Goal: Task Accomplishment & Management: Complete application form

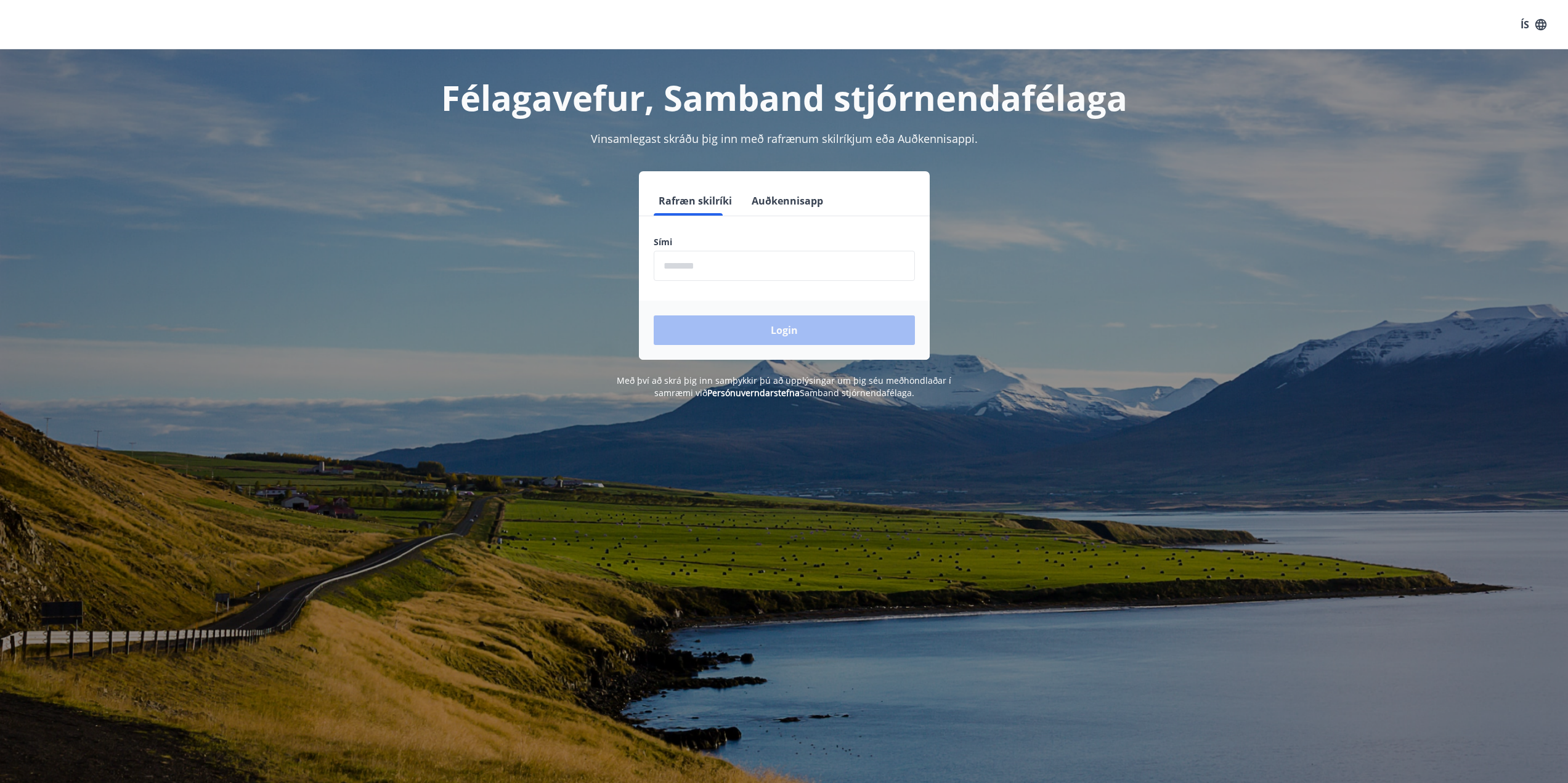
click at [746, 269] on input "phone" at bounding box center [784, 266] width 261 height 30
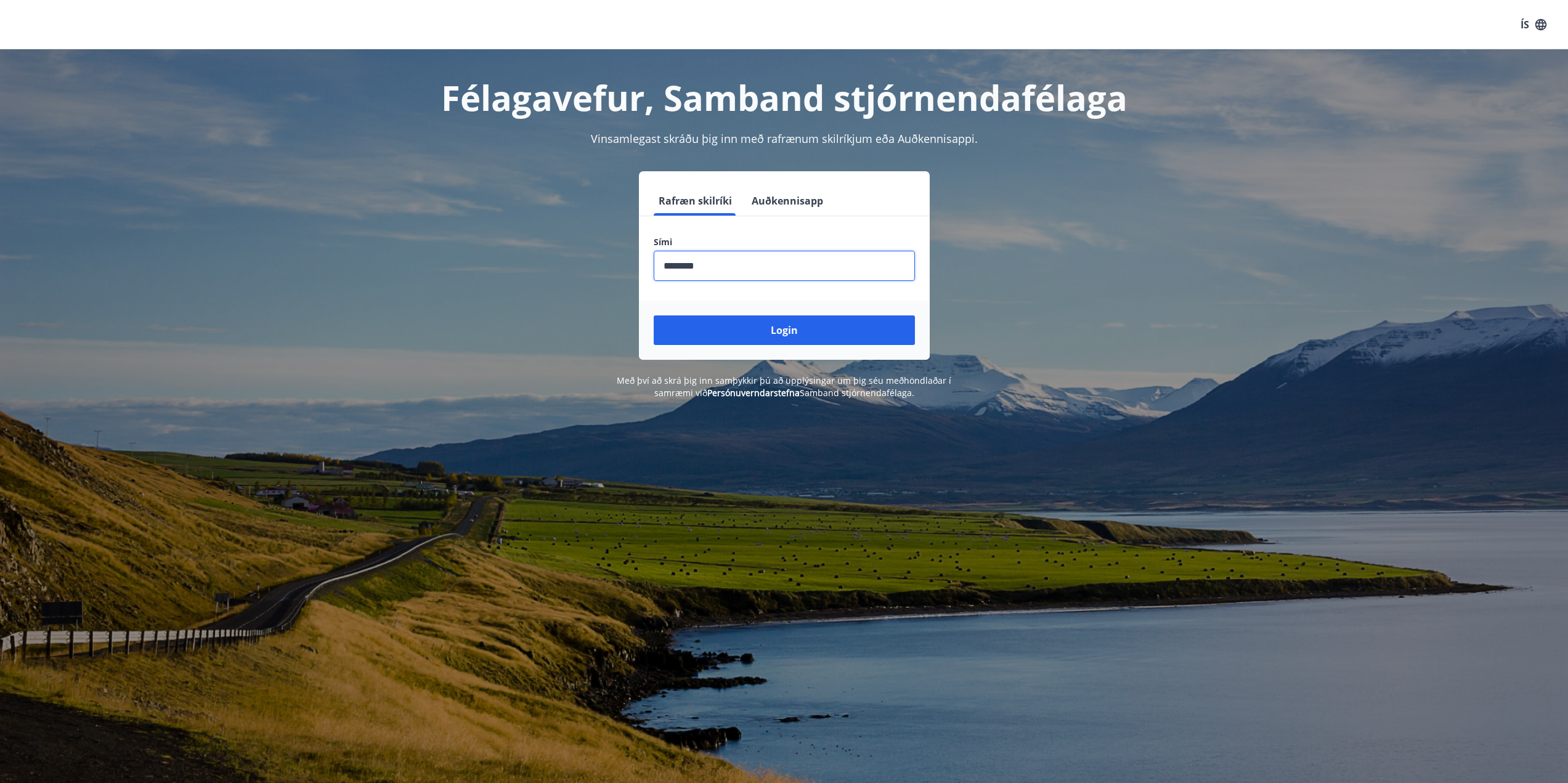
type input "********"
click at [654, 316] on button "Login" at bounding box center [784, 330] width 261 height 29
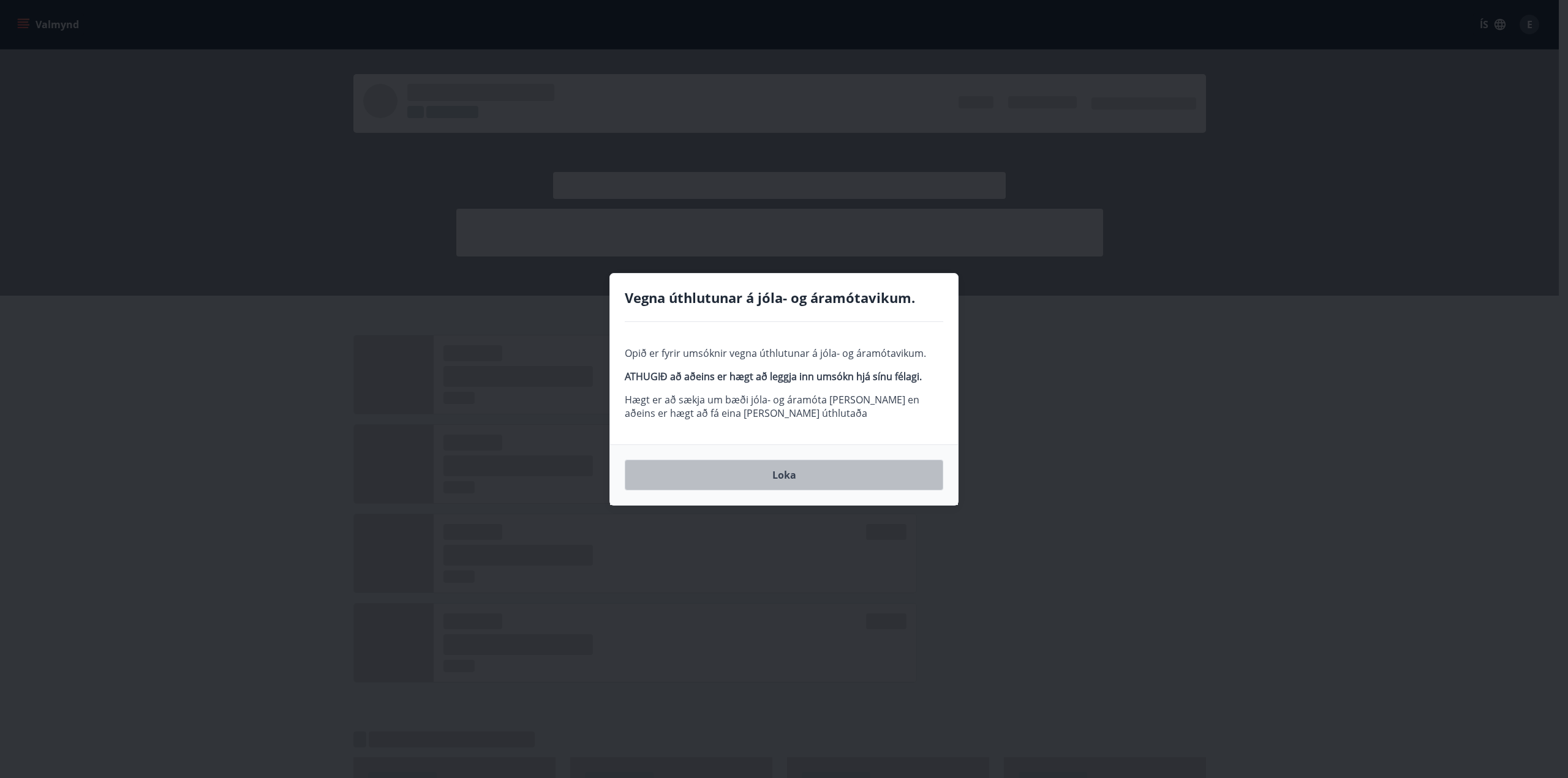
click at [775, 478] on button "Loka" at bounding box center [784, 475] width 318 height 31
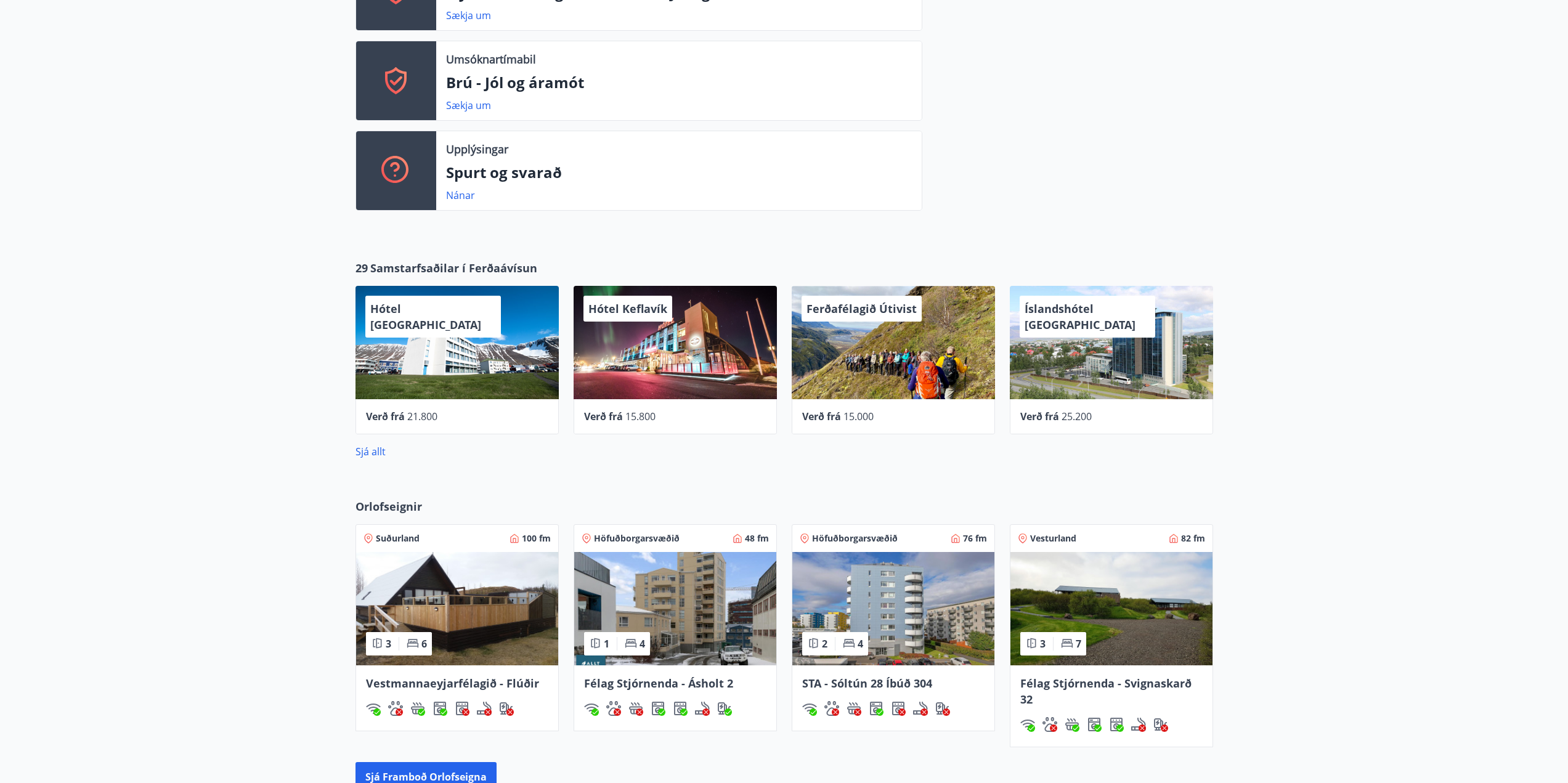
scroll to position [1171, 0]
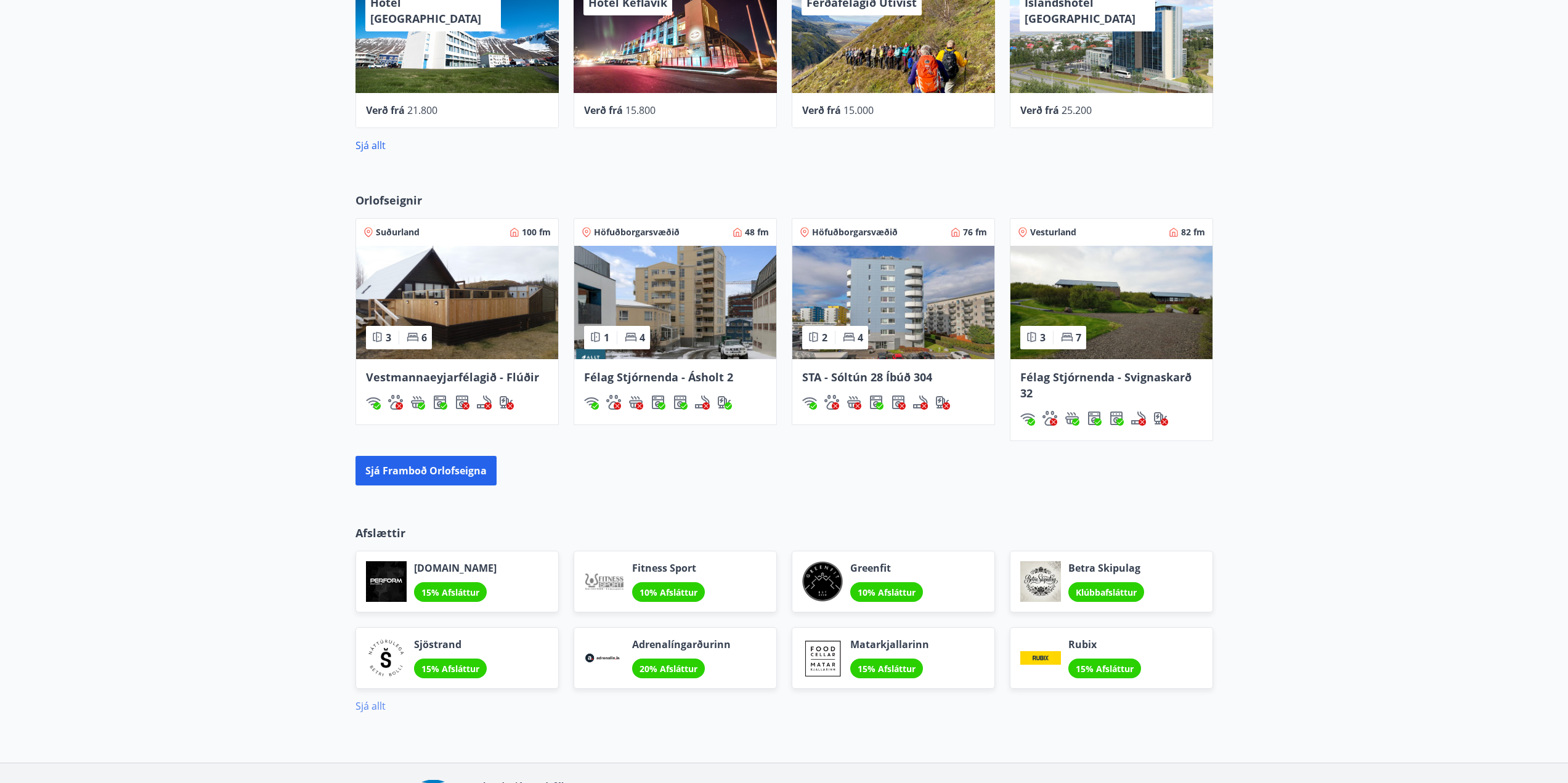
click at [366, 699] on link "Sjá allt" at bounding box center [371, 706] width 30 height 14
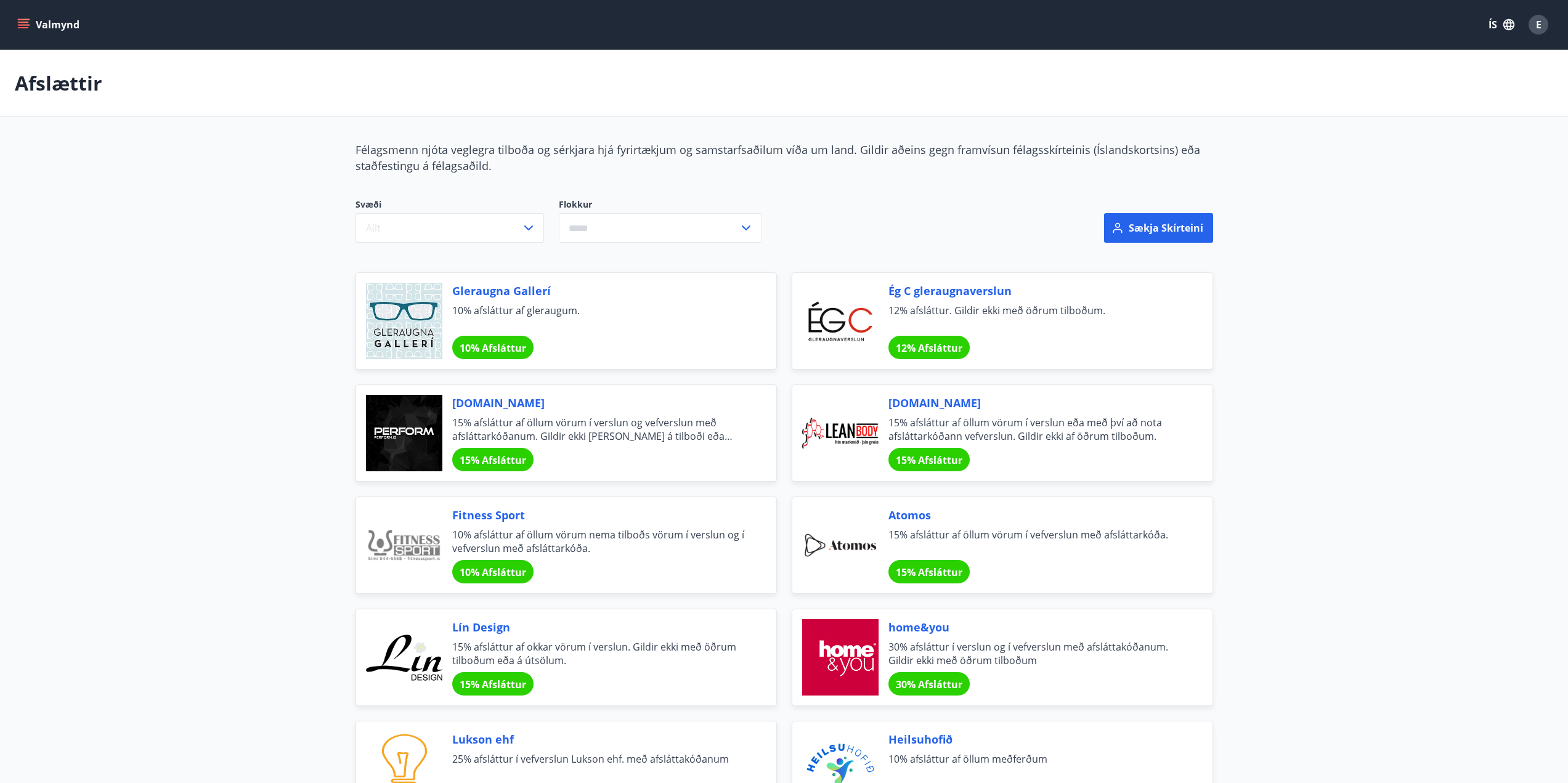
click at [28, 27] on icon "menu" at bounding box center [23, 24] width 12 height 12
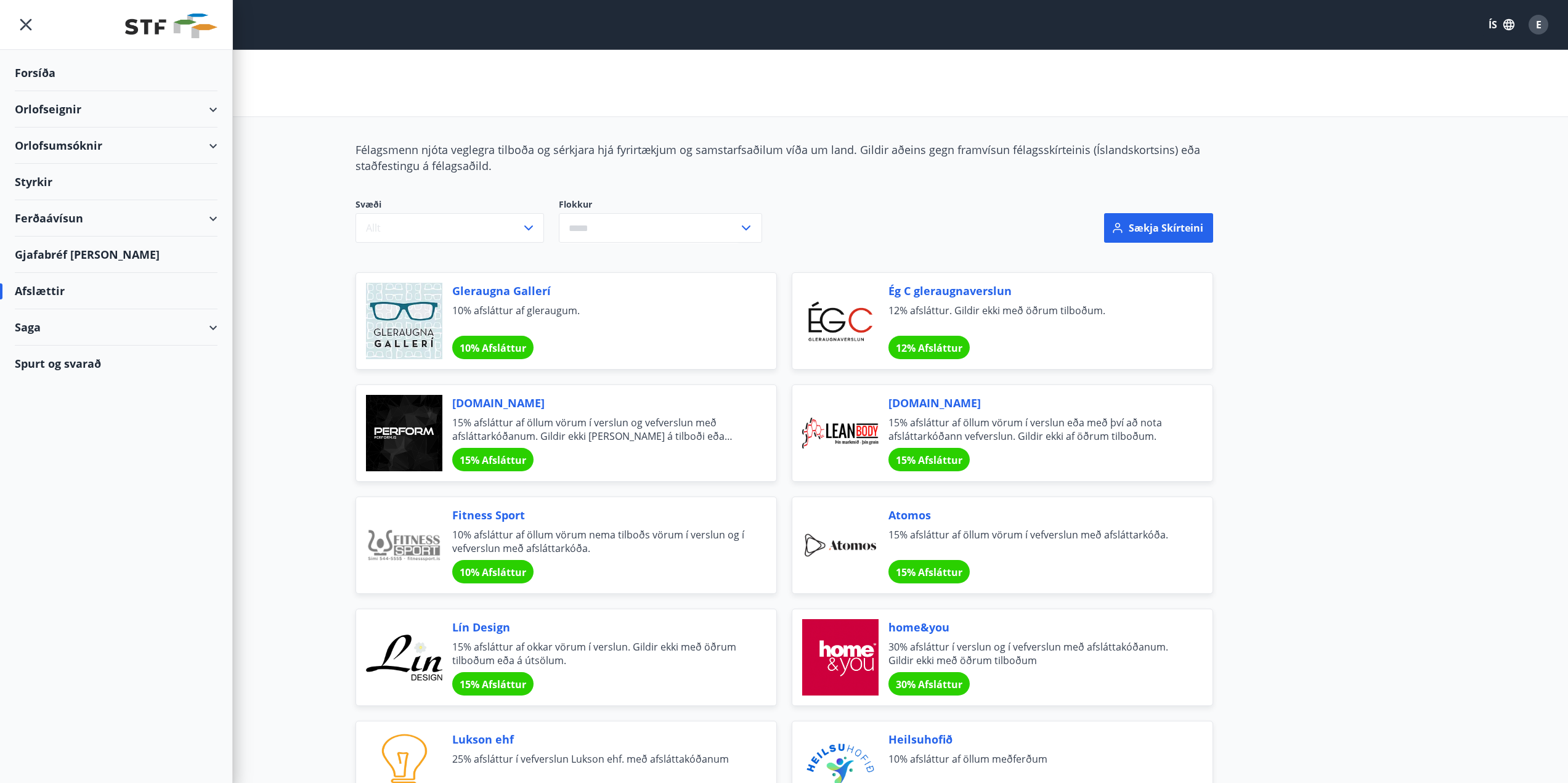
click at [31, 327] on div "Saga" at bounding box center [116, 327] width 203 height 37
click at [25, 322] on div "Saga" at bounding box center [116, 327] width 203 height 37
click at [42, 220] on div "Ferðaávísun" at bounding box center [116, 218] width 203 height 37
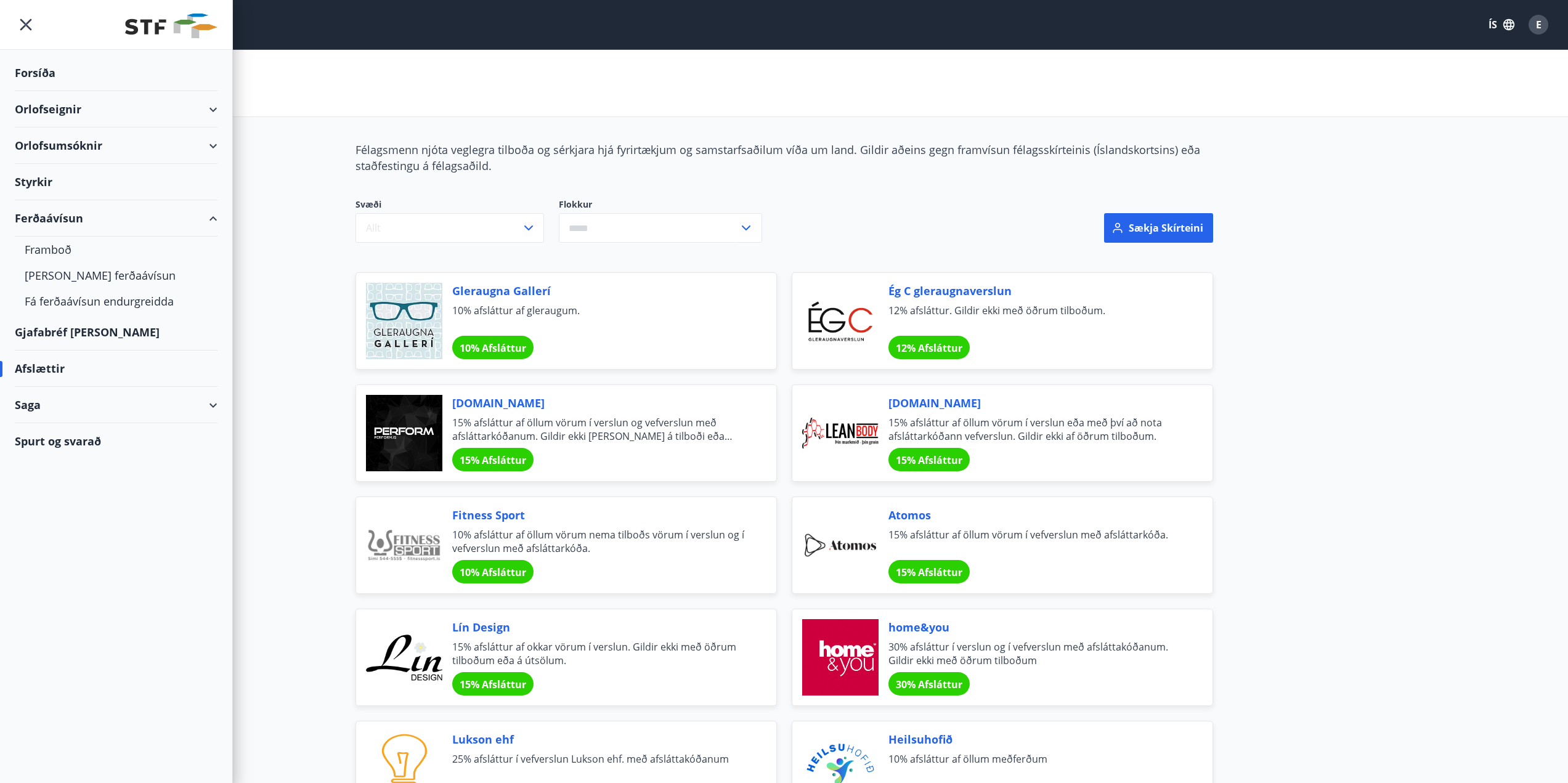
click at [42, 218] on div "Ferðaávísun" at bounding box center [116, 218] width 203 height 37
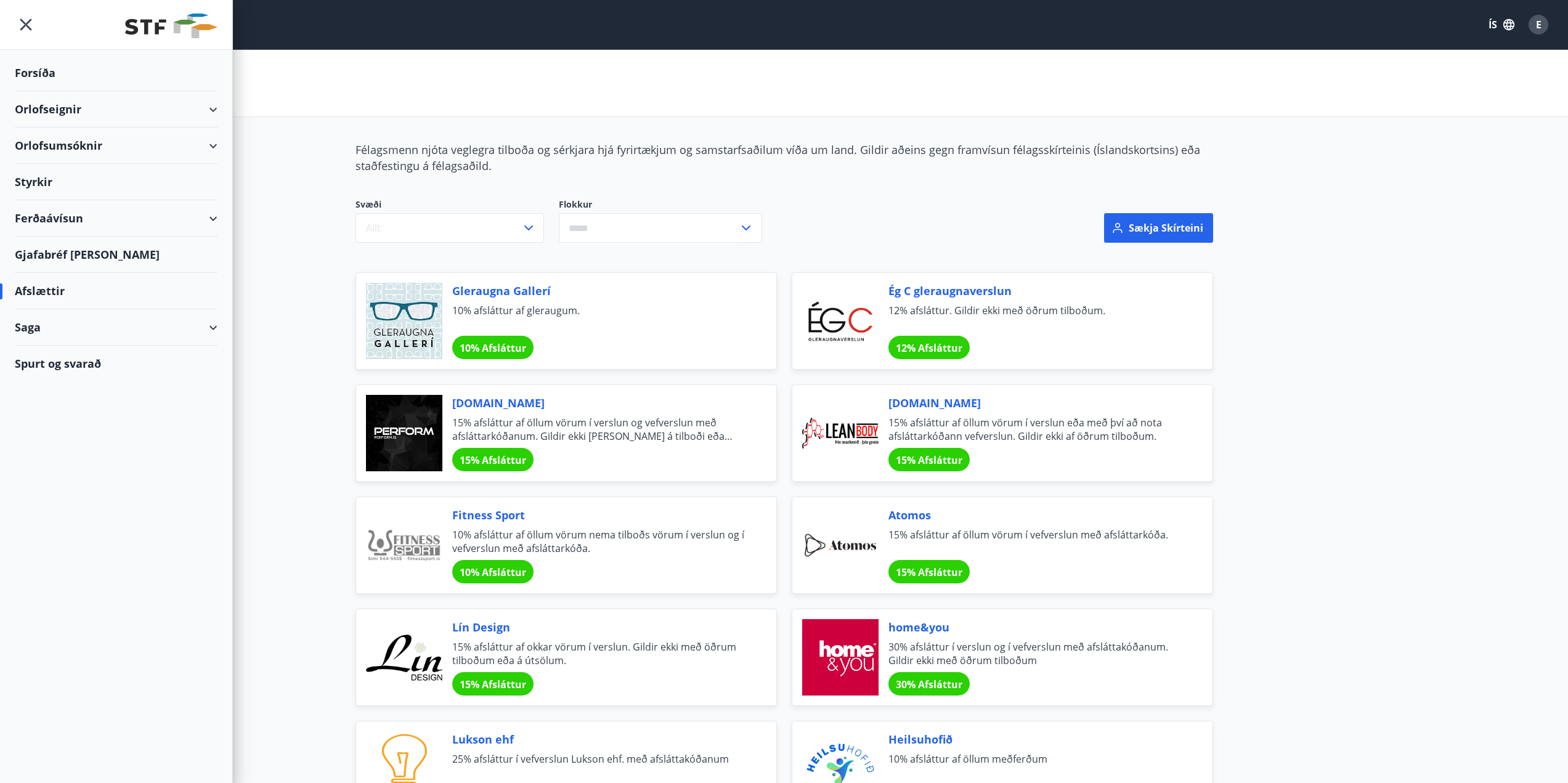
click at [36, 182] on div "Styrkir" at bounding box center [116, 182] width 203 height 37
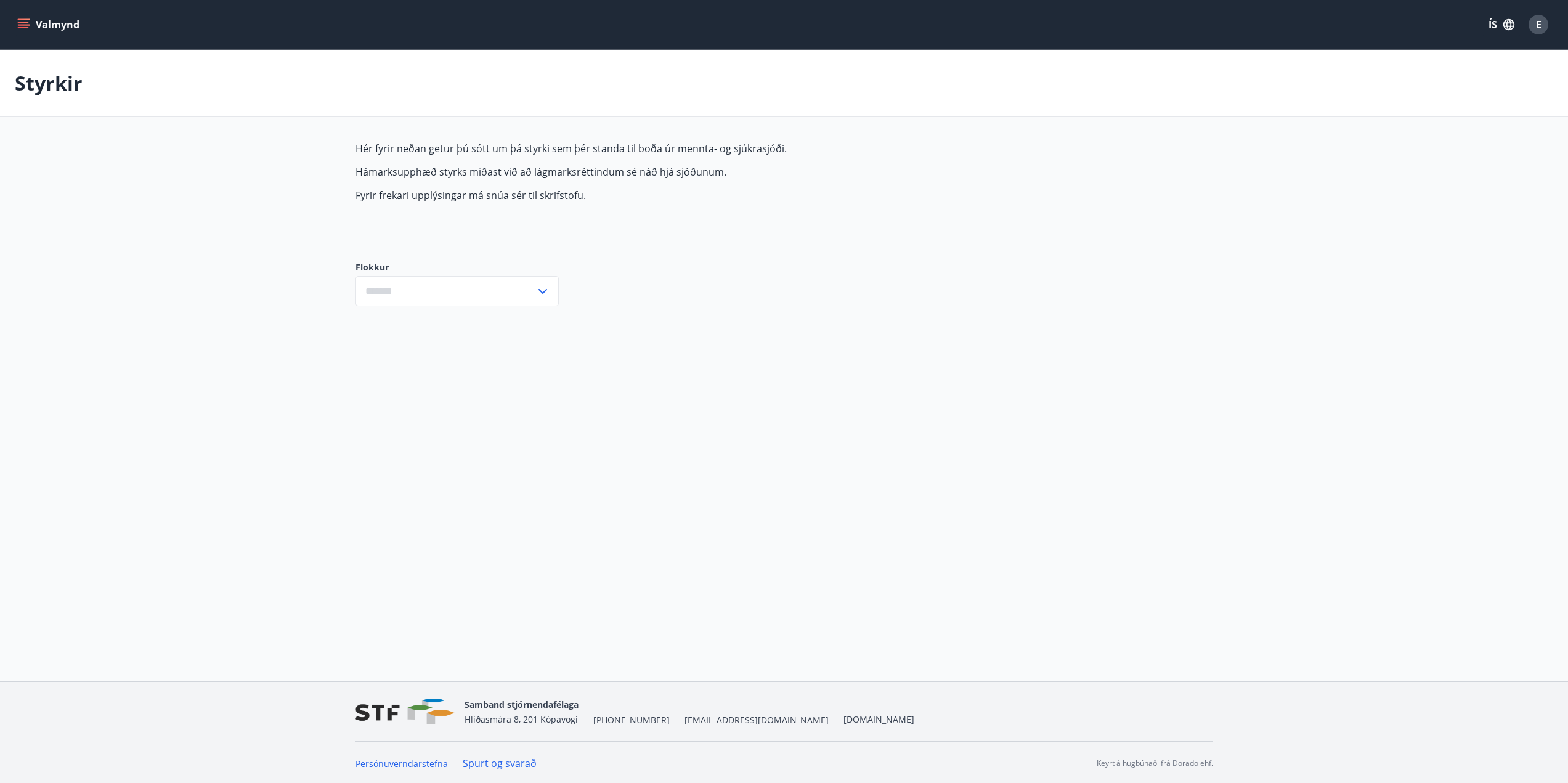
type input "***"
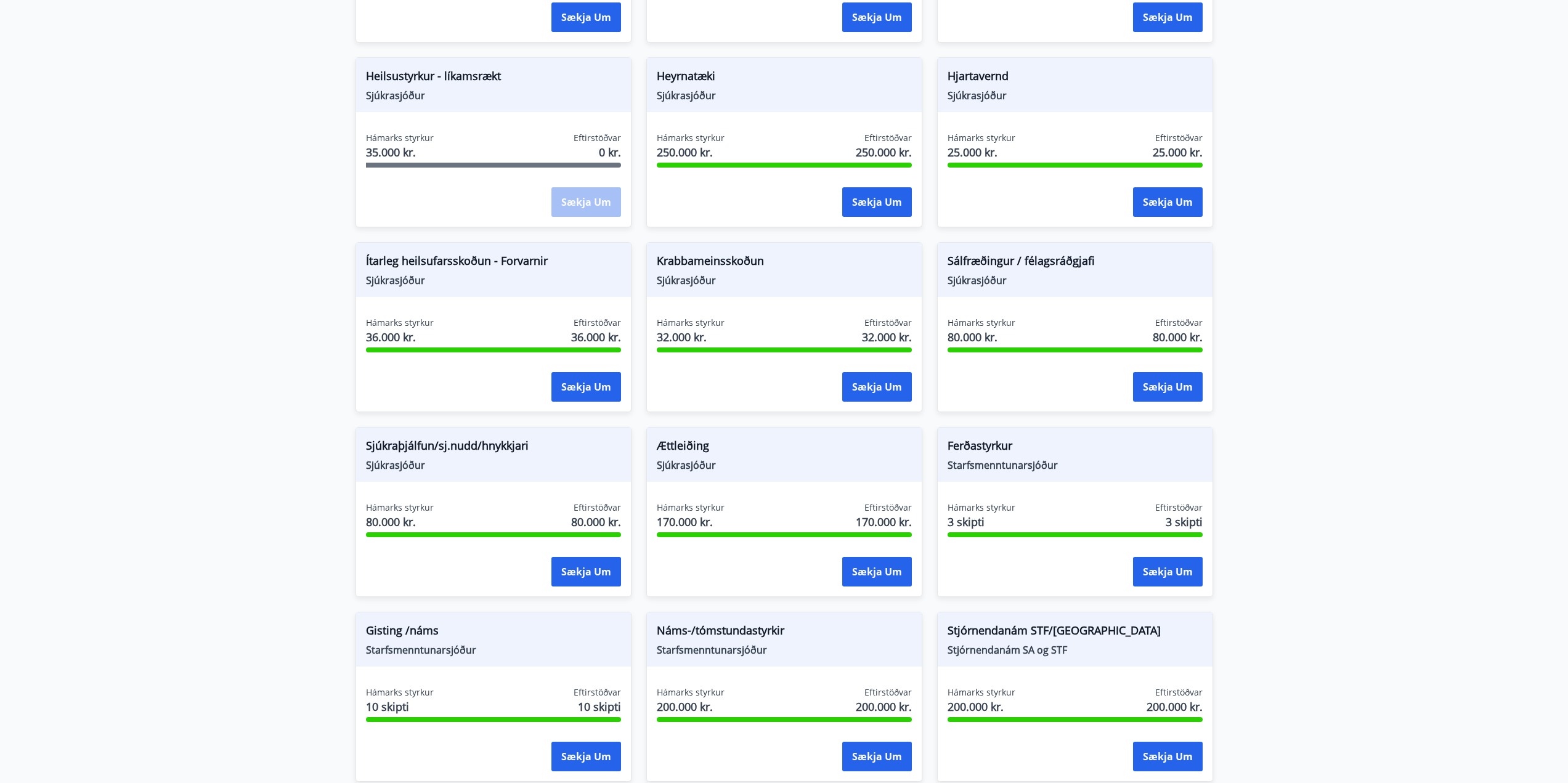
scroll to position [678, 0]
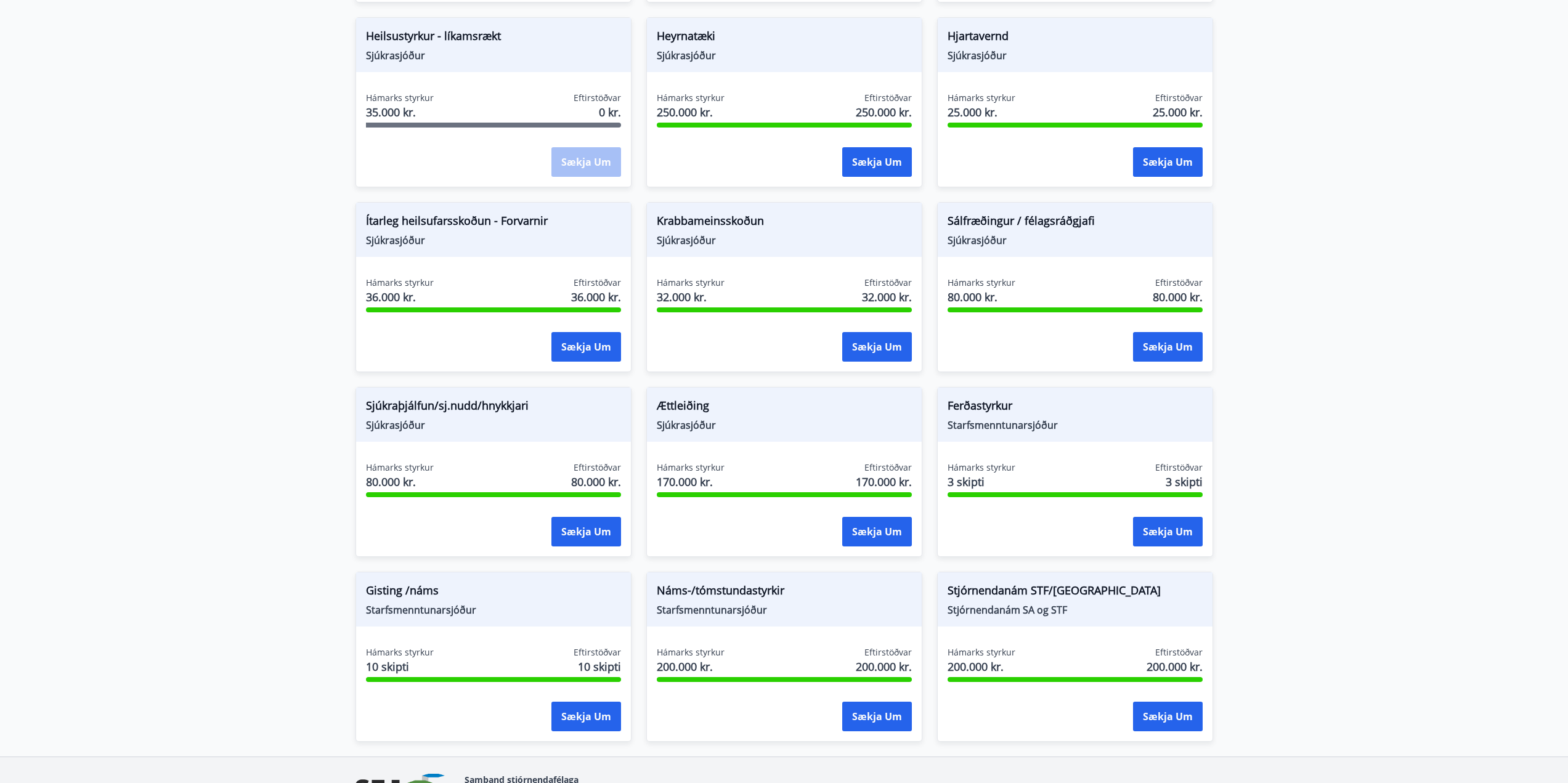
click at [1414, 295] on main "Styrkir Hér fyrir neðan getur þú sótt um þá styrki sem þér standa til boða úr m…" at bounding box center [784, 65] width 1568 height 1384
click at [1174, 342] on button "Sækja um" at bounding box center [1167, 346] width 70 height 29
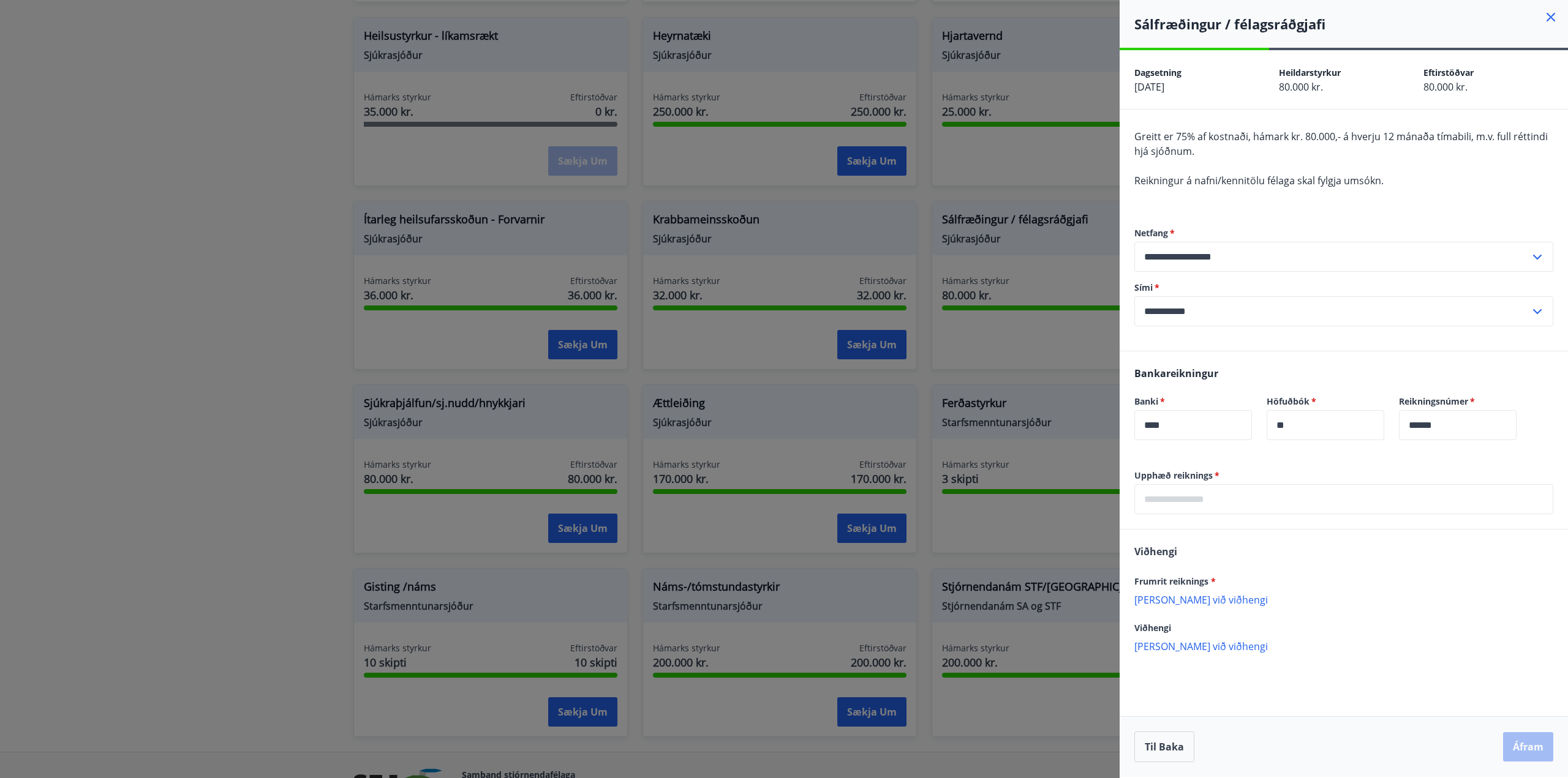
click at [1552, 16] on icon at bounding box center [1550, 17] width 8 height 8
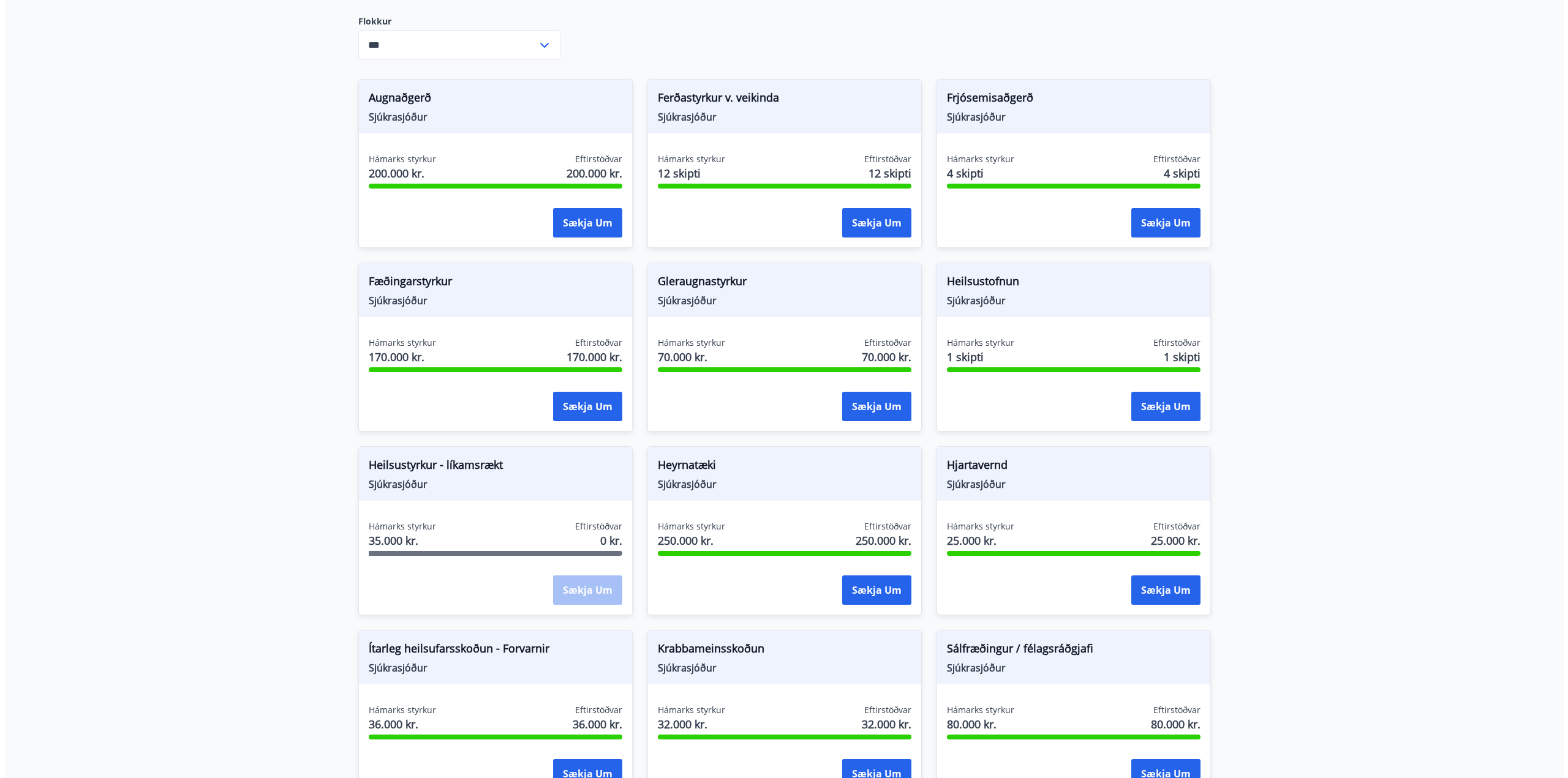
scroll to position [0, 0]
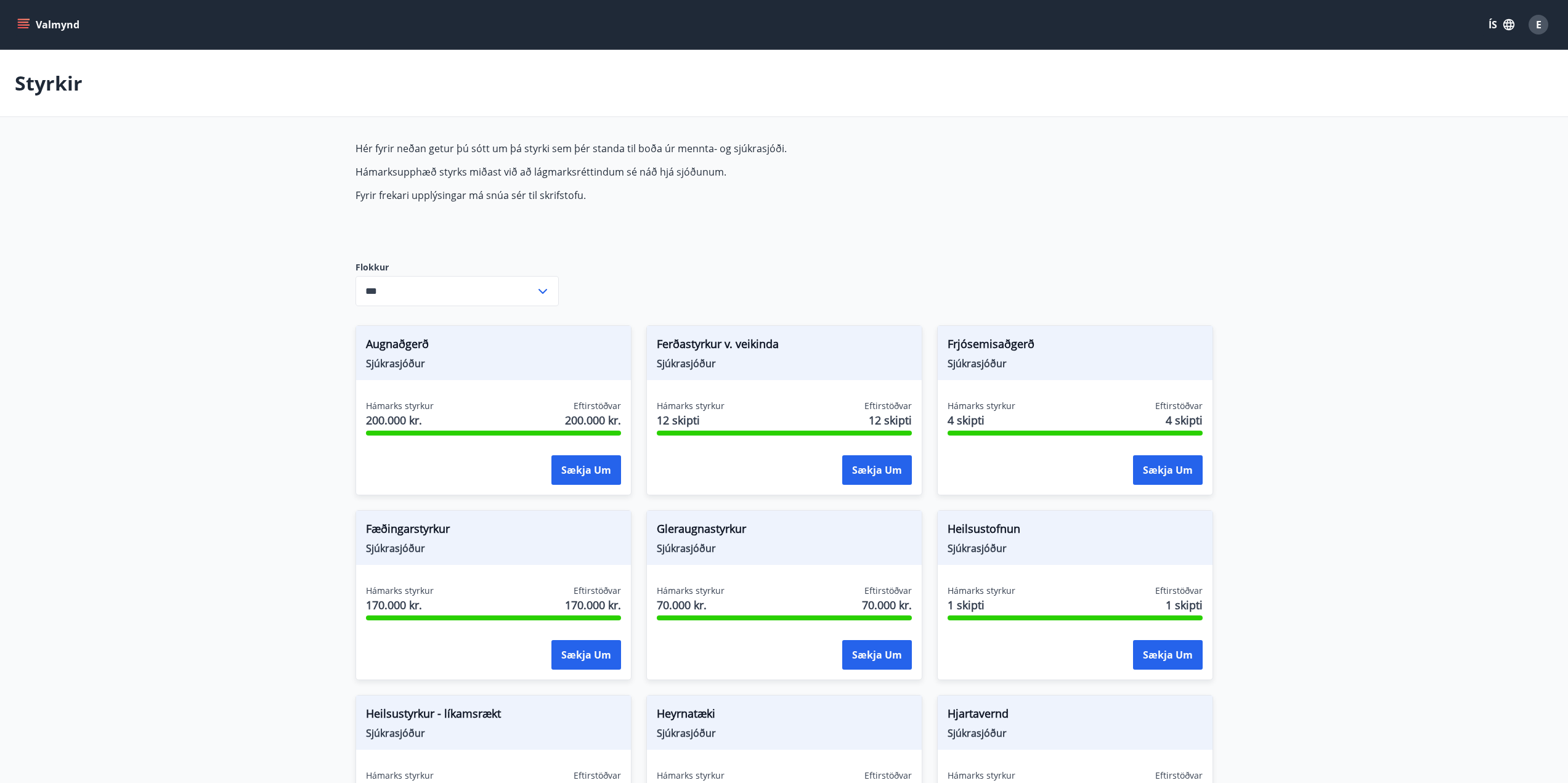
click at [1544, 23] on div "E" at bounding box center [1538, 25] width 20 height 20
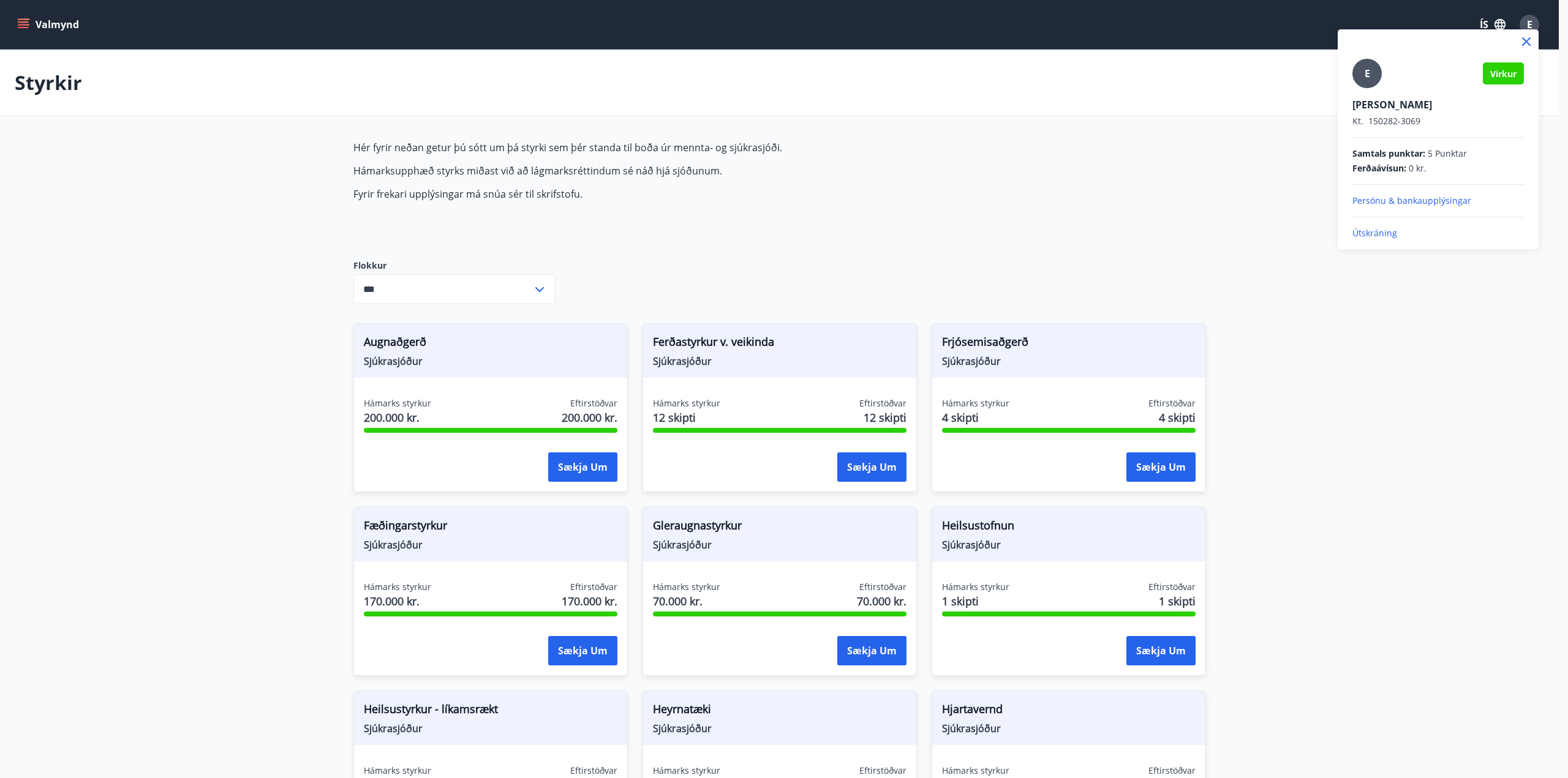
click at [1370, 236] on p "Útskráning" at bounding box center [1438, 233] width 172 height 12
